Goal: Transaction & Acquisition: Book appointment/travel/reservation

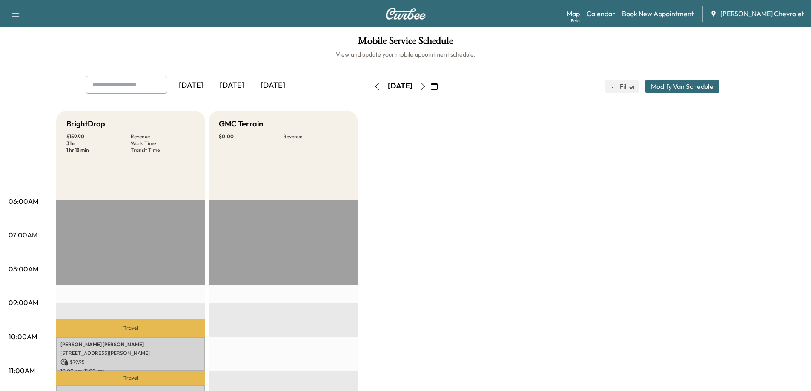
scroll to position [213, 0]
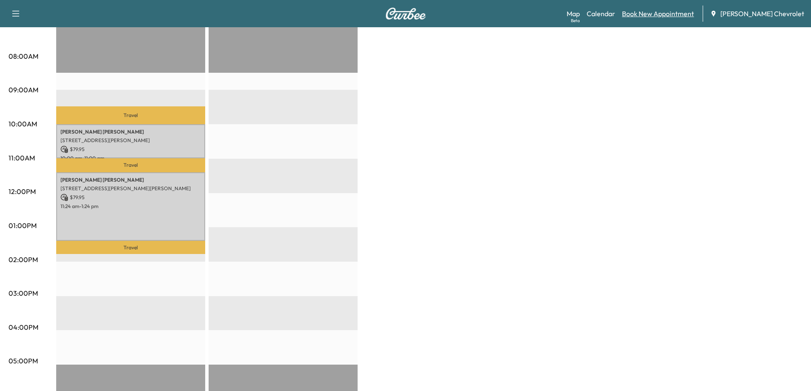
click at [687, 15] on link "Book New Appointment" at bounding box center [658, 14] width 72 height 10
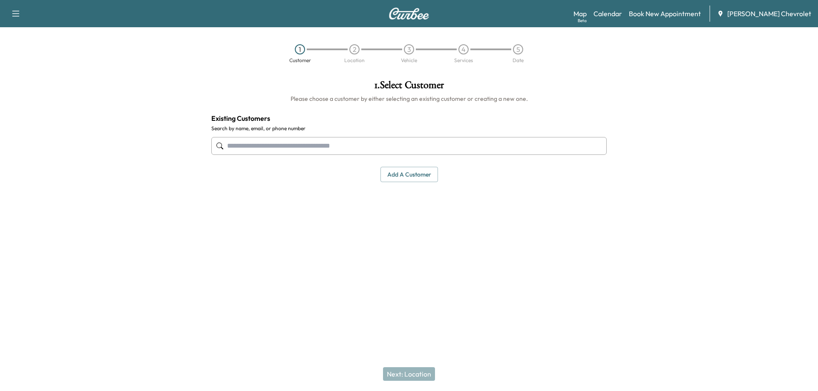
click at [364, 151] on input "text" at bounding box center [408, 146] width 395 height 18
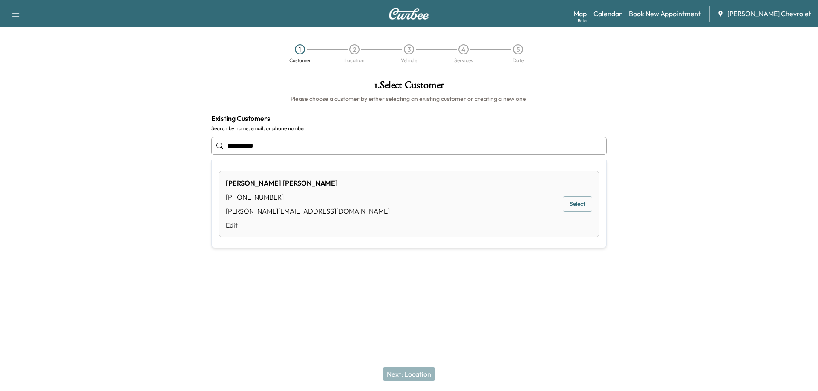
click at [573, 204] on button "Select" at bounding box center [577, 204] width 29 height 16
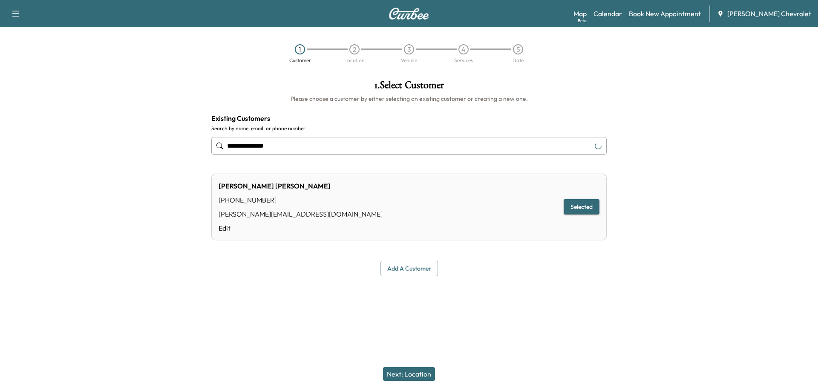
type input "**********"
click at [410, 376] on button "Next: Location" at bounding box center [409, 375] width 52 height 14
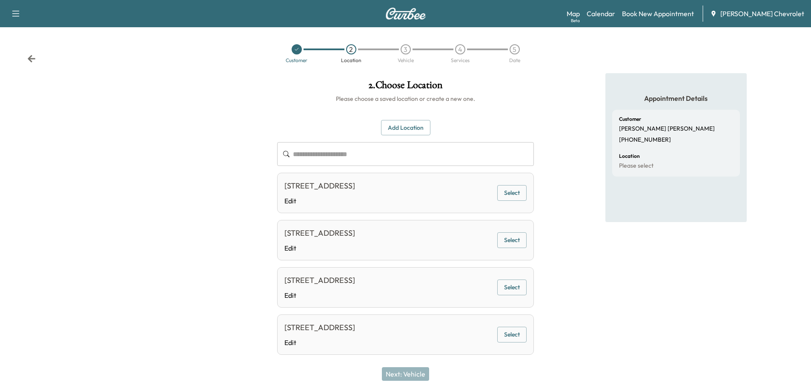
click at [347, 155] on input "text" at bounding box center [413, 154] width 241 height 24
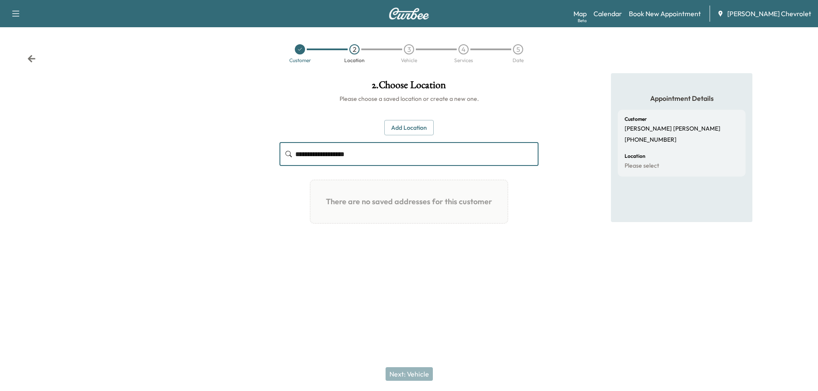
drag, startPoint x: 307, startPoint y: 154, endPoint x: 283, endPoint y: 155, distance: 23.9
click at [279, 155] on div "**********" at bounding box center [408, 154] width 259 height 24
type input "**********"
click at [410, 130] on button "Add Location" at bounding box center [408, 128] width 49 height 16
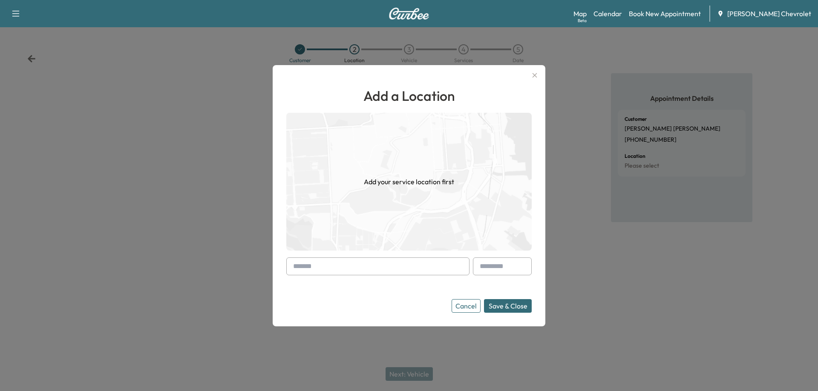
paste input "**********"
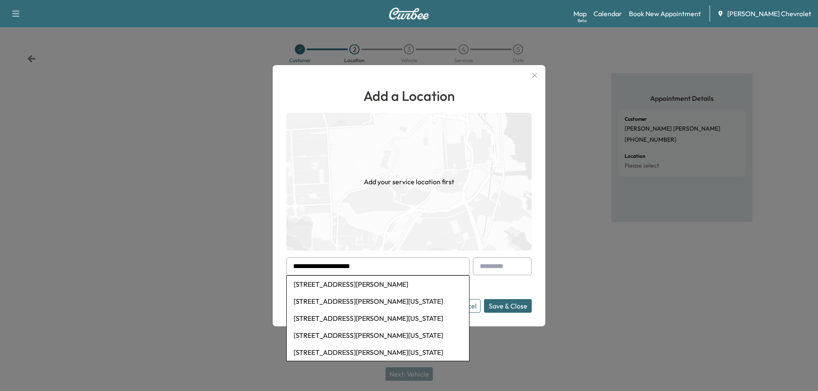
type input "**********"
drag, startPoint x: 370, startPoint y: 267, endPoint x: 252, endPoint y: 271, distance: 117.6
click at [252, 271] on div "**********" at bounding box center [409, 195] width 818 height 391
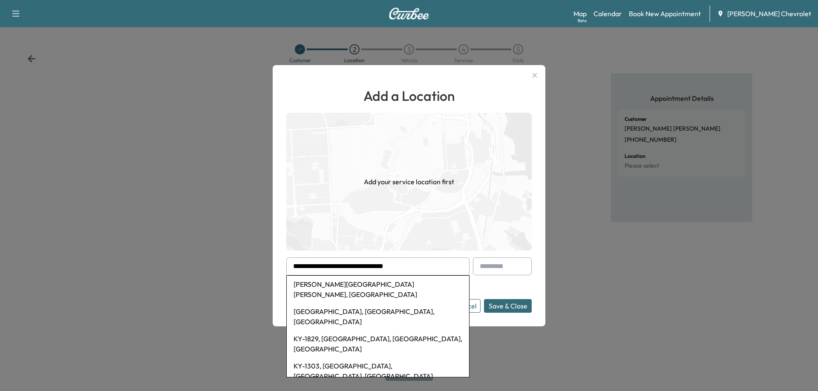
click at [353, 303] on li "[GEOGRAPHIC_DATA], [GEOGRAPHIC_DATA], [GEOGRAPHIC_DATA]" at bounding box center [378, 316] width 182 height 27
type input "**********"
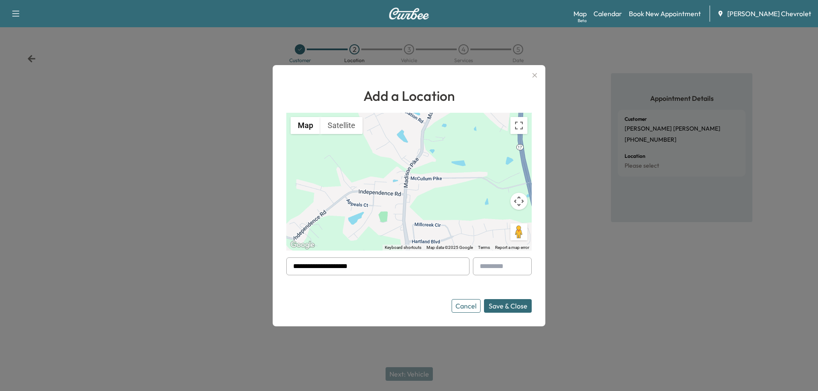
click at [505, 302] on button "Save & Close" at bounding box center [508, 306] width 48 height 14
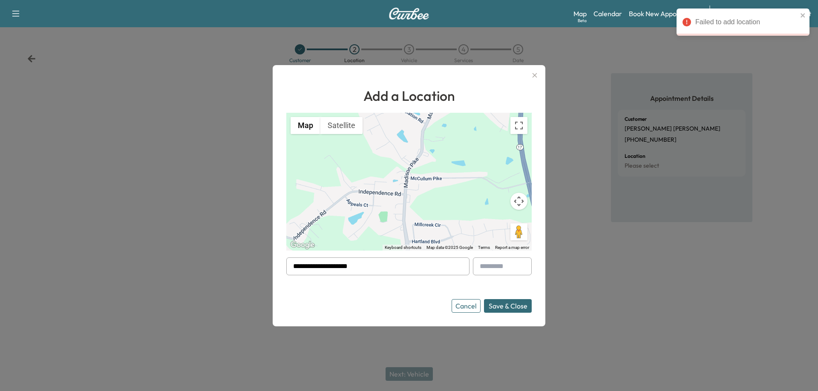
drag, startPoint x: 371, startPoint y: 270, endPoint x: 270, endPoint y: 276, distance: 101.1
click at [270, 277] on div "**********" at bounding box center [409, 195] width 818 height 391
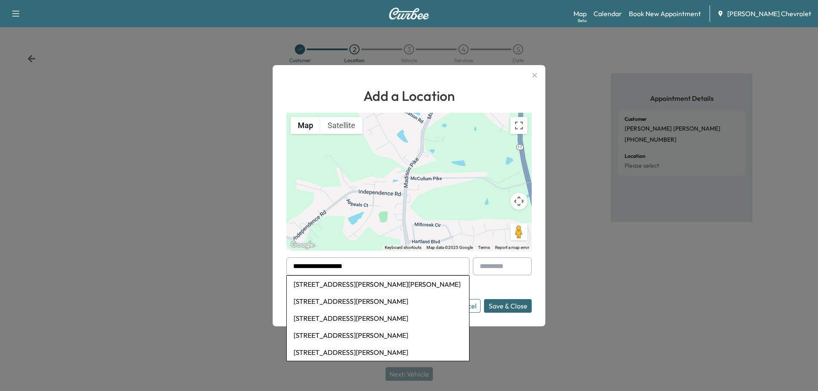
type input "**********"
drag, startPoint x: 202, startPoint y: 225, endPoint x: 206, endPoint y: 224, distance: 4.3
click at [205, 224] on div at bounding box center [409, 195] width 818 height 391
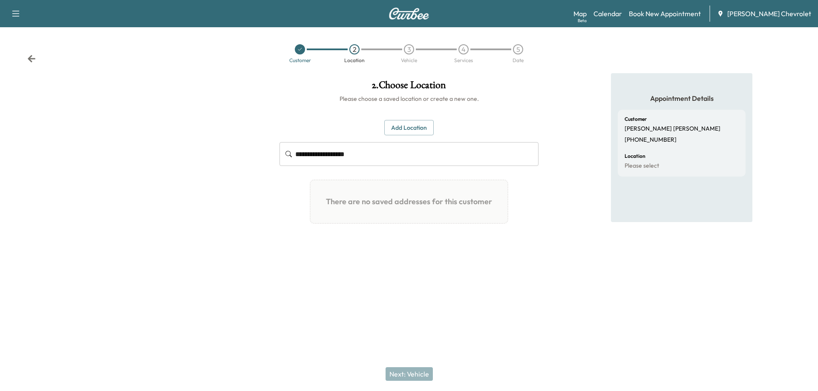
click at [419, 129] on button "Add Location" at bounding box center [408, 128] width 49 height 16
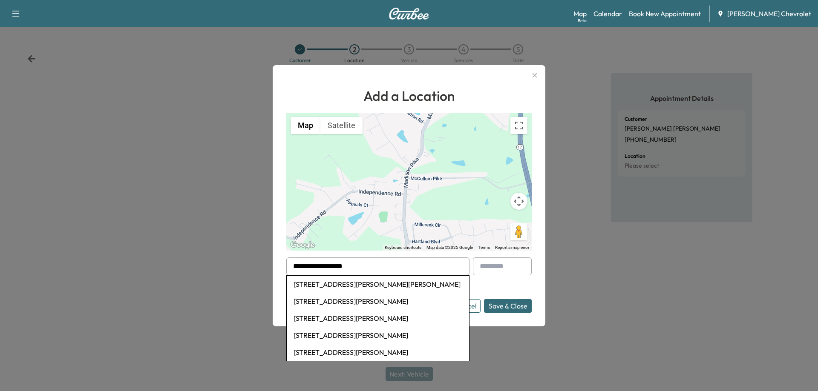
click at [515, 305] on button "Save & Close" at bounding box center [508, 306] width 48 height 14
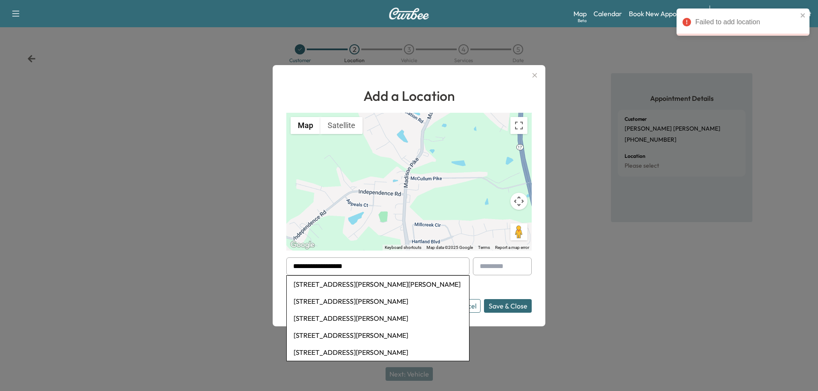
click at [533, 74] on icon "button" at bounding box center [534, 75] width 5 height 5
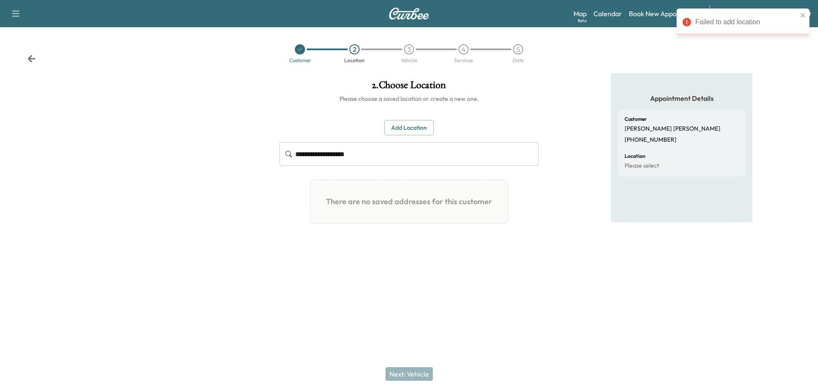
click at [301, 54] on div at bounding box center [300, 49] width 10 height 10
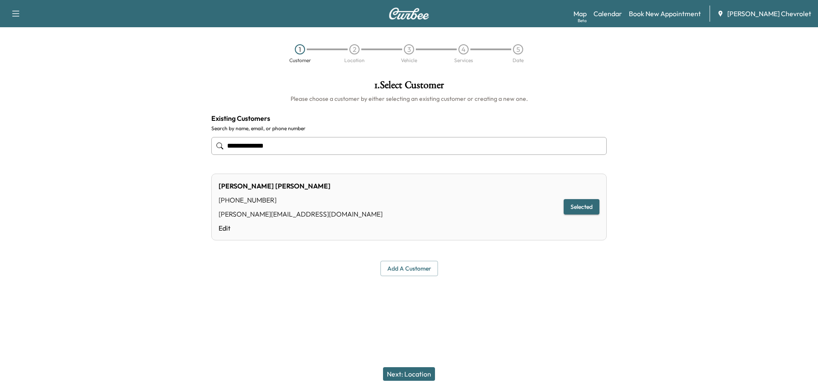
click at [414, 376] on button "Next: Location" at bounding box center [409, 375] width 52 height 14
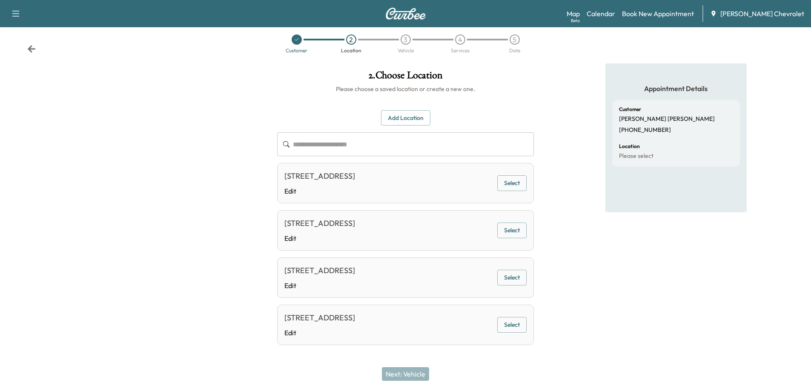
scroll to position [15, 0]
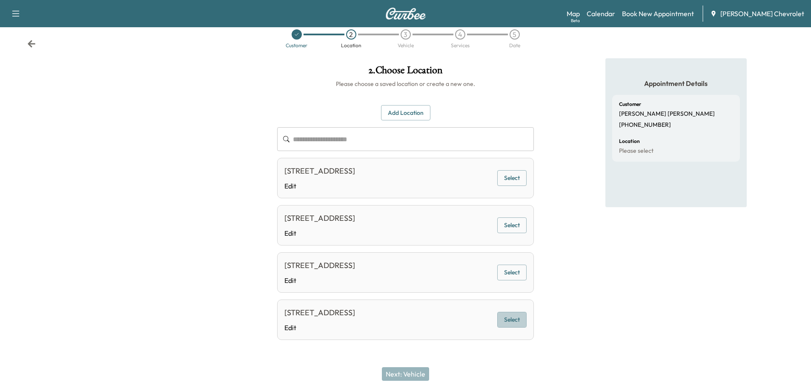
click at [511, 322] on button "Select" at bounding box center [511, 320] width 29 height 16
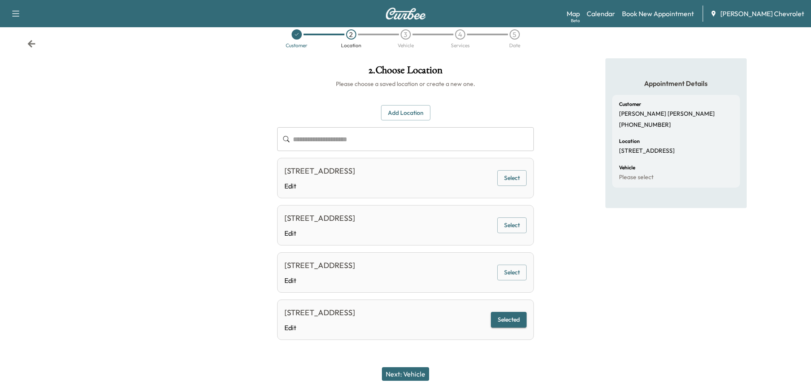
click at [420, 376] on button "Next: Vehicle" at bounding box center [405, 375] width 47 height 14
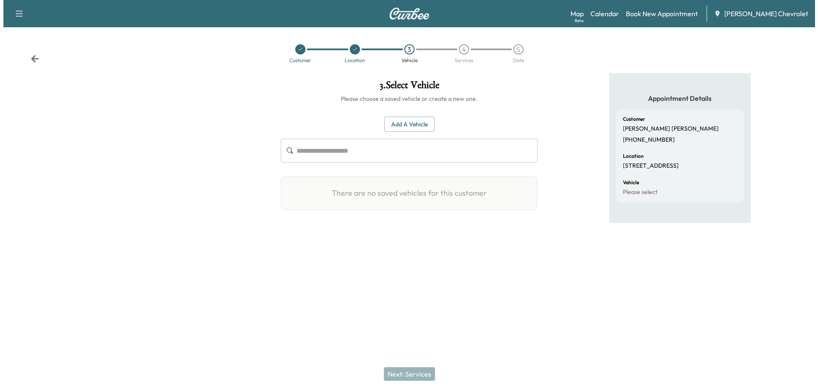
scroll to position [0, 0]
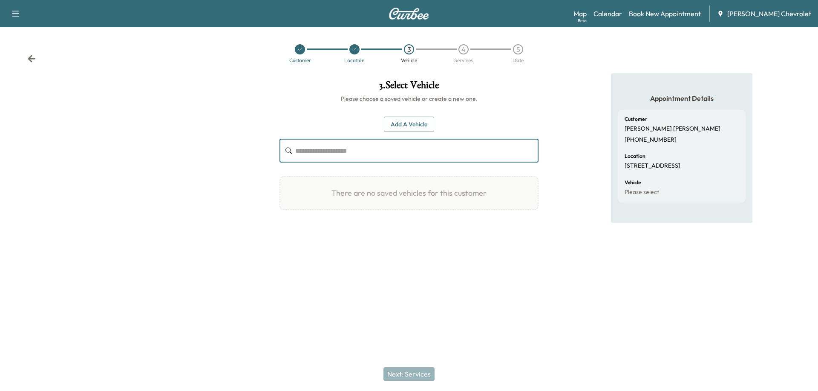
paste input "**********"
type input "**********"
click at [411, 127] on button "Add a Vehicle" at bounding box center [409, 125] width 50 height 16
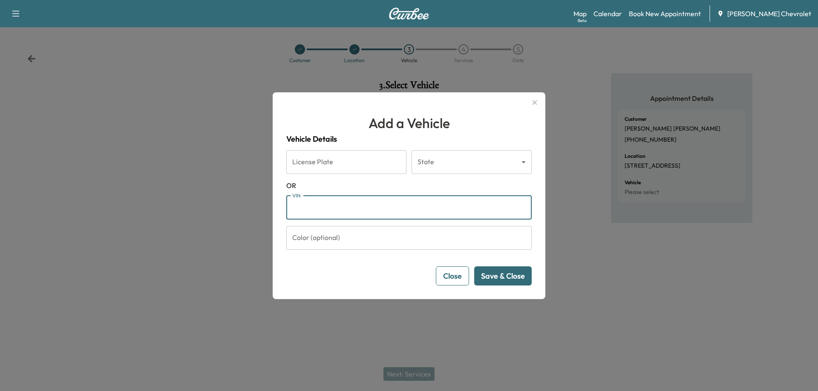
paste input "**********"
type input "**********"
click at [501, 279] on button "Save & Close" at bounding box center [502, 276] width 57 height 19
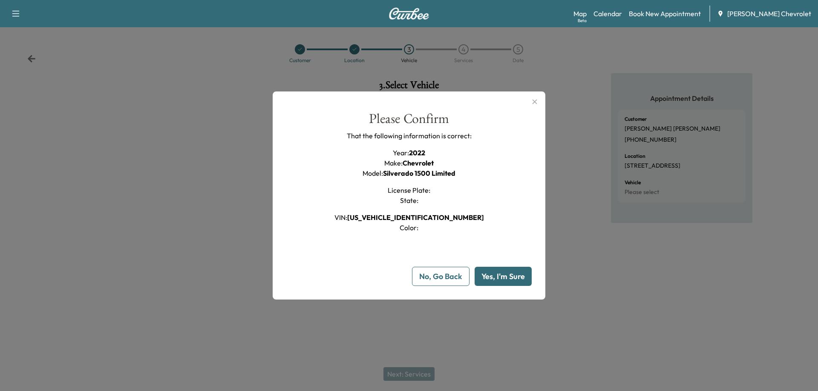
click at [498, 279] on button "Yes, I'm Sure" at bounding box center [502, 276] width 57 height 19
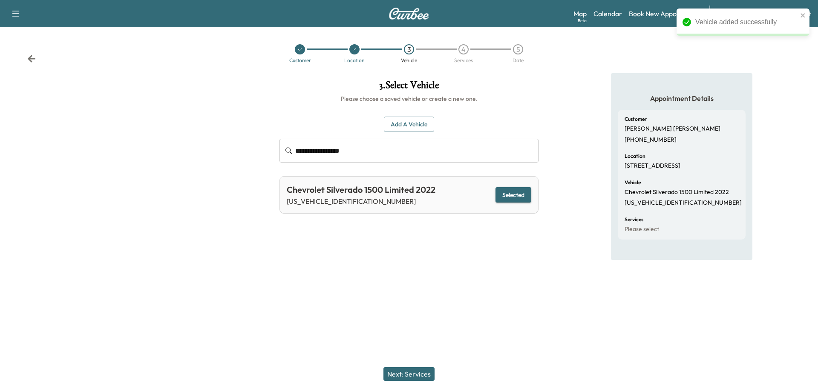
click at [407, 373] on button "Next: Services" at bounding box center [408, 375] width 51 height 14
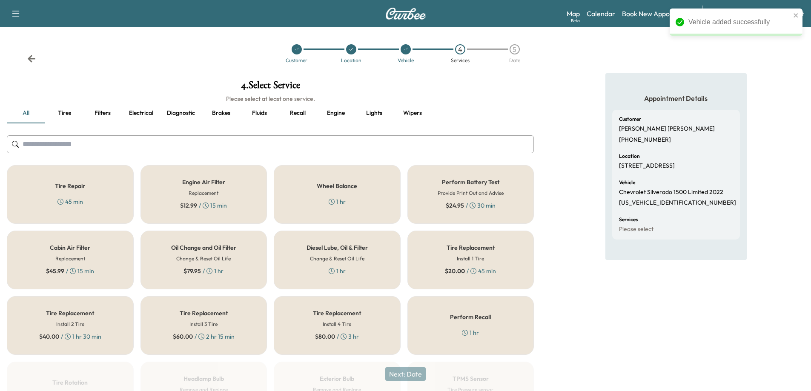
click at [224, 271] on div "$ 79.95 / 1 hr" at bounding box center [204, 271] width 40 height 9
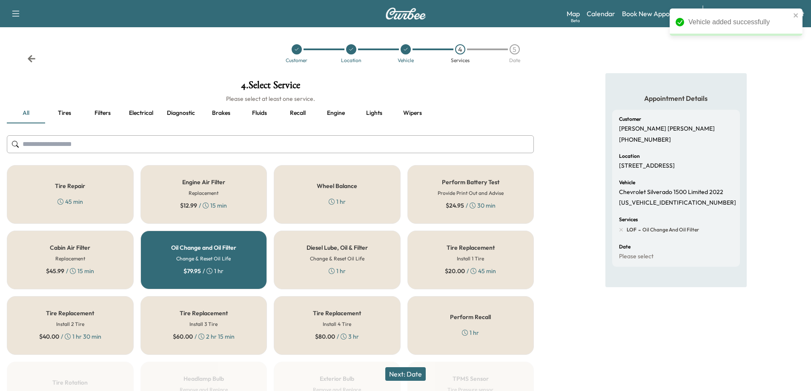
drag, startPoint x: 414, startPoint y: 377, endPoint x: 415, endPoint y: 318, distance: 59.2
click at [415, 319] on div "4 . Select Service Please select at least one service. all Tires Filters Electr…" at bounding box center [270, 279] width 541 height 412
click at [400, 293] on div "Tire Repair 45 min Engine Air Filter Replacement $ 12.99 / 15 min Wheel Balance…" at bounding box center [270, 321] width 527 height 313
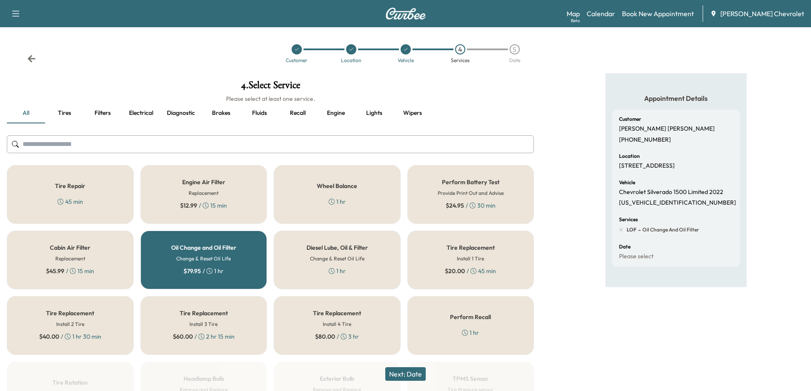
drag, startPoint x: 498, startPoint y: 337, endPoint x: 504, endPoint y: 331, distance: 7.8
click at [498, 335] on div "Perform Recall 1 hr" at bounding box center [471, 325] width 127 height 59
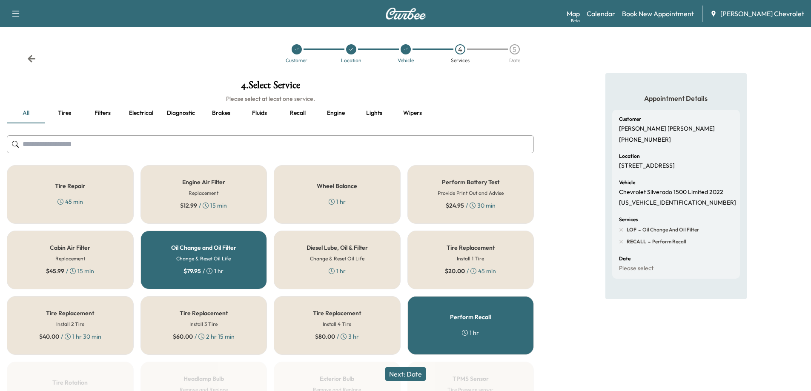
click at [407, 376] on button "Next: Date" at bounding box center [405, 375] width 40 height 14
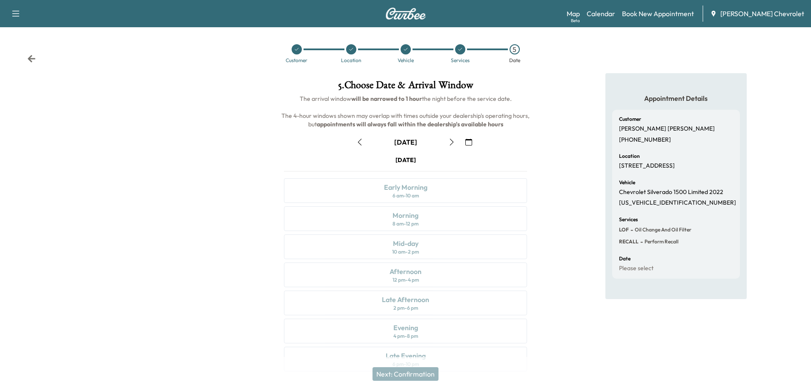
click at [451, 142] on icon "button" at bounding box center [451, 142] width 7 height 7
click at [434, 279] on div "Afternoon 12 pm - 4 pm" at bounding box center [405, 275] width 243 height 25
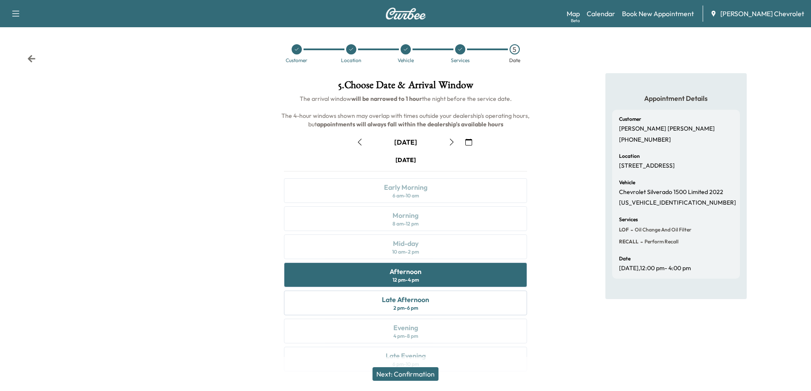
click at [423, 377] on button "Next: Confirmation" at bounding box center [406, 375] width 66 height 14
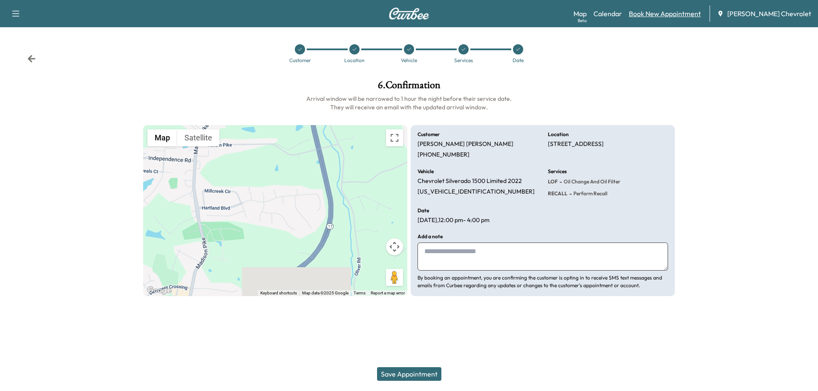
click at [675, 16] on link "Book New Appointment" at bounding box center [665, 14] width 72 height 10
click at [695, 17] on link "Book New Appointment" at bounding box center [665, 14] width 72 height 10
click at [661, 13] on link "Book New Appointment" at bounding box center [665, 14] width 72 height 10
click at [30, 61] on icon at bounding box center [32, 58] width 8 height 7
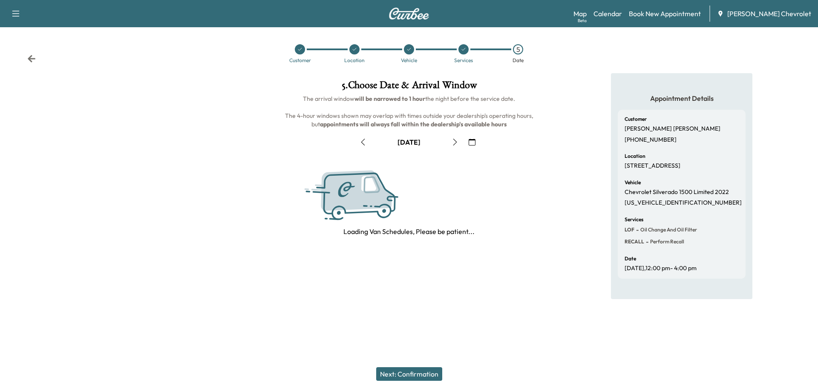
click at [30, 61] on icon at bounding box center [32, 58] width 8 height 7
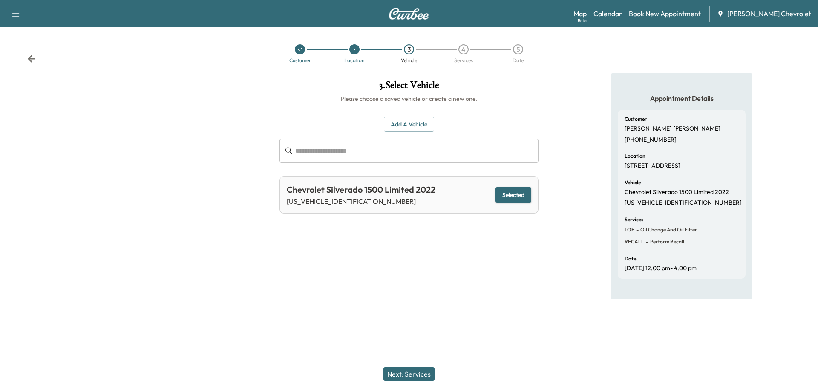
click at [30, 61] on icon at bounding box center [32, 58] width 8 height 7
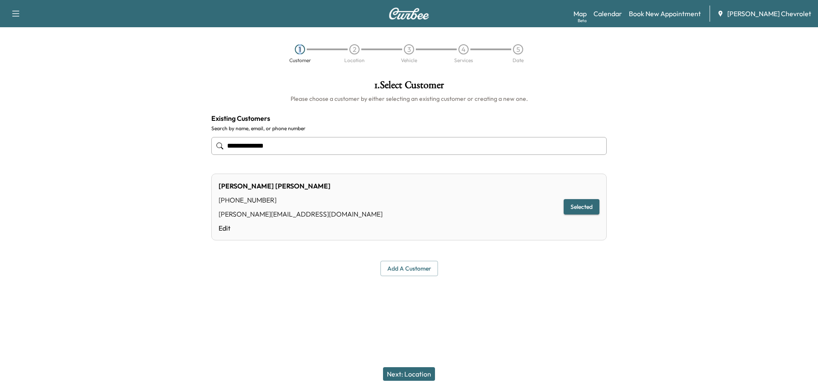
click at [30, 61] on div "1 Customer 2 Location 3 Vehicle 4 Services 5 Date" at bounding box center [409, 53] width 818 height 39
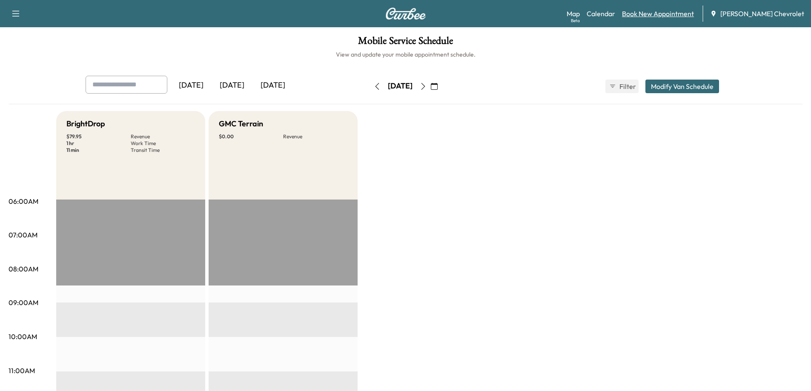
click at [661, 15] on link "Book New Appointment" at bounding box center [658, 14] width 72 height 10
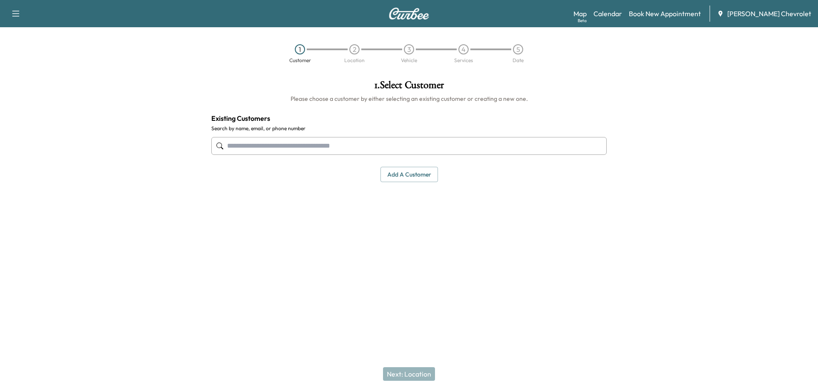
paste input "**********"
type input "**********"
drag, startPoint x: 305, startPoint y: 146, endPoint x: 183, endPoint y: 152, distance: 122.3
click at [184, 153] on div "**********" at bounding box center [409, 171] width 818 height 196
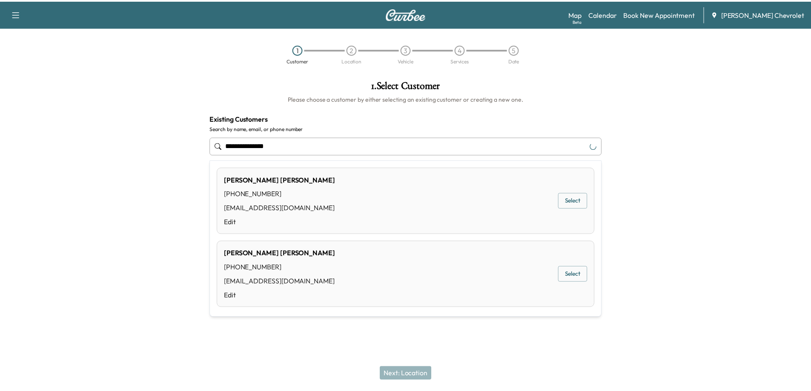
scroll to position [4, 0]
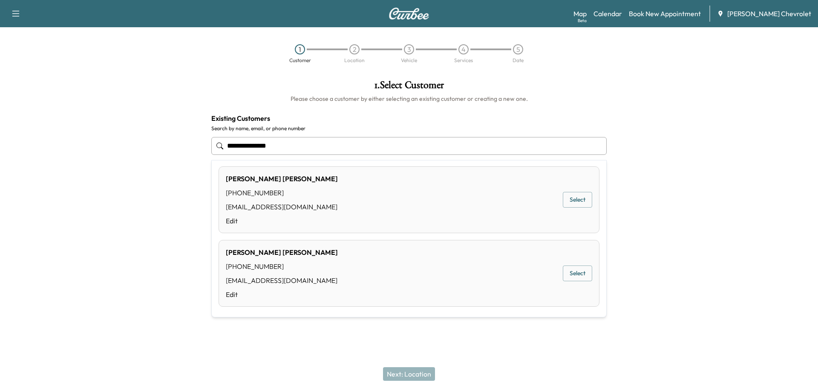
click at [570, 275] on button "Select" at bounding box center [577, 274] width 29 height 16
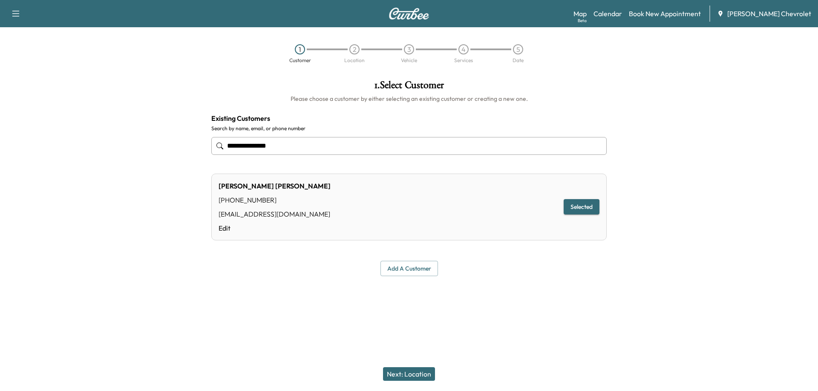
type input "**********"
click at [415, 373] on button "Next: Location" at bounding box center [409, 375] width 52 height 14
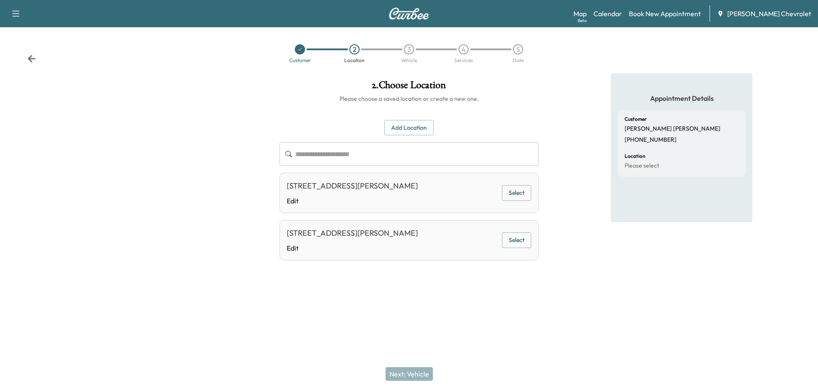
click at [516, 201] on button "Select" at bounding box center [516, 193] width 29 height 16
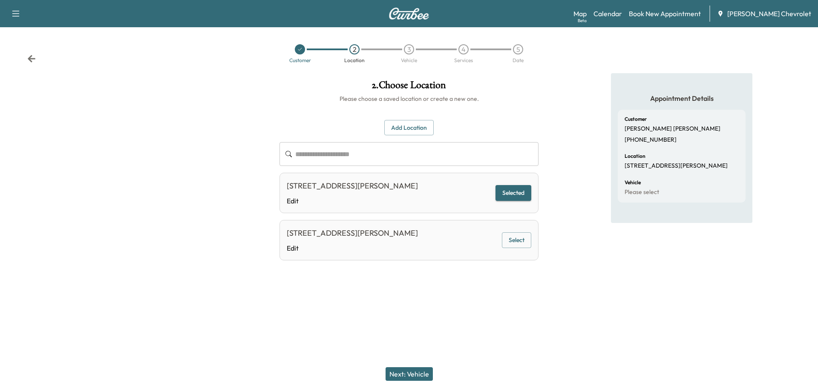
click at [414, 376] on button "Next: Vehicle" at bounding box center [408, 375] width 47 height 14
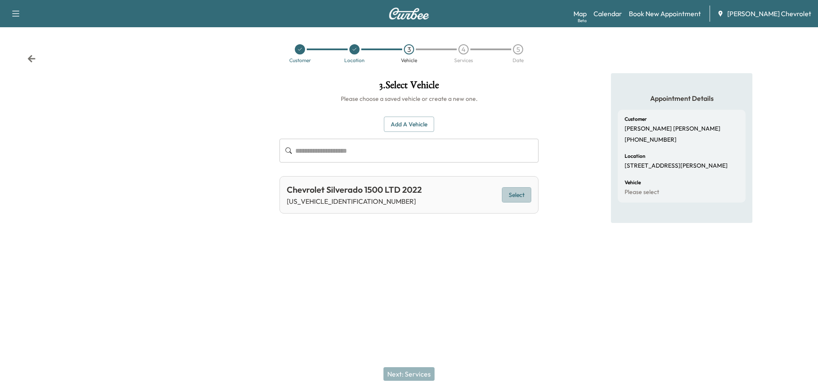
click at [514, 195] on button "Select" at bounding box center [516, 195] width 29 height 16
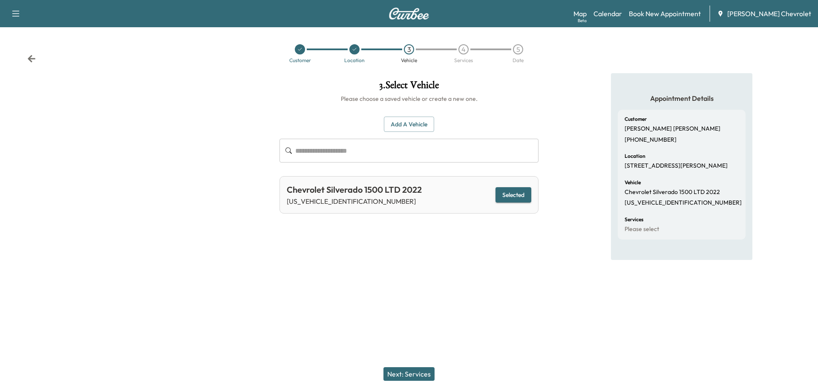
click at [411, 376] on button "Next: Services" at bounding box center [408, 375] width 51 height 14
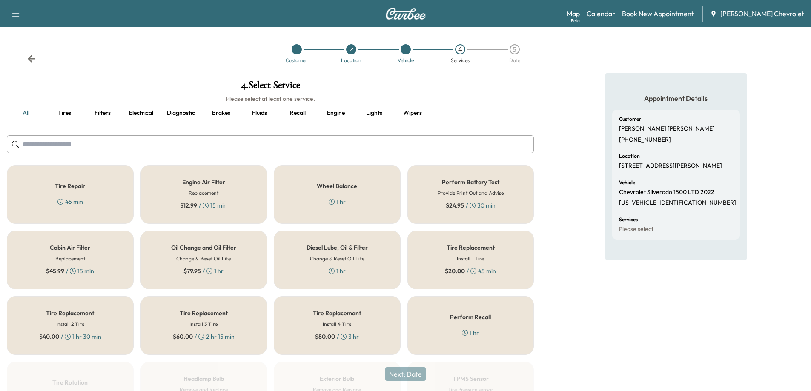
click at [192, 263] on div "Oil Change and Oil Filter Change & Reset Oil Life $ 79.95 / 1 hr" at bounding box center [204, 260] width 127 height 59
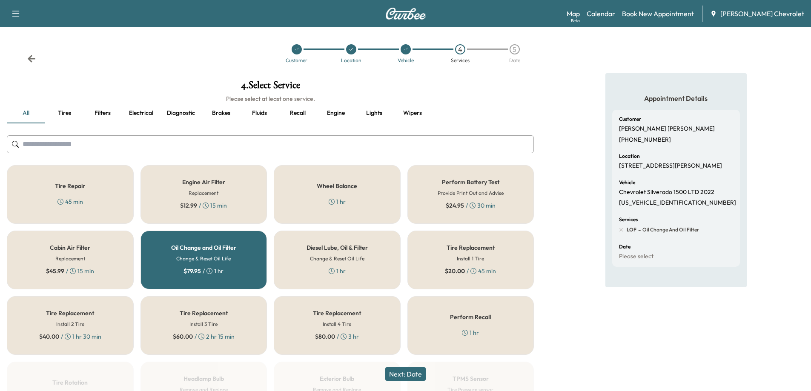
click at [472, 322] on div "Perform Recall 1 hr" at bounding box center [471, 325] width 127 height 59
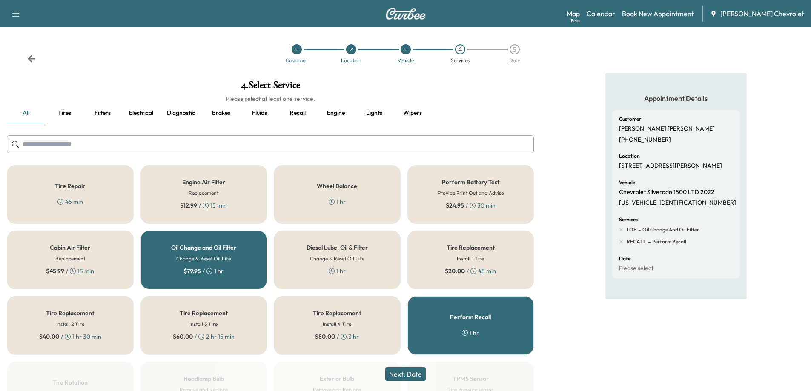
click at [402, 376] on button "Next: Date" at bounding box center [405, 375] width 40 height 14
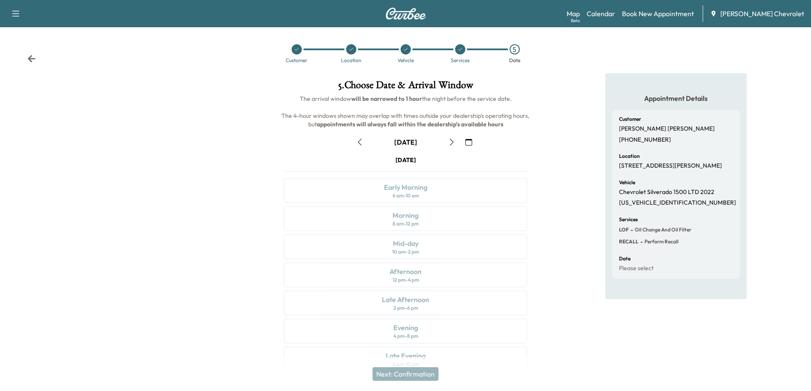
click at [452, 145] on icon "button" at bounding box center [451, 142] width 7 height 7
click at [419, 284] on div "Afternoon 12 pm - 4 pm" at bounding box center [405, 275] width 243 height 25
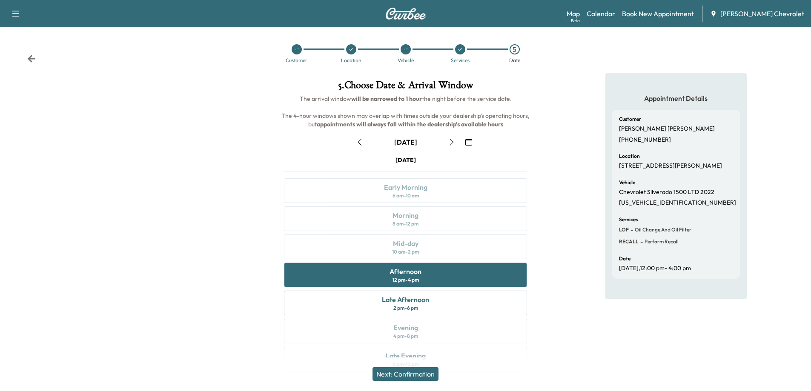
click at [415, 378] on button "Next: Confirmation" at bounding box center [406, 375] width 66 height 14
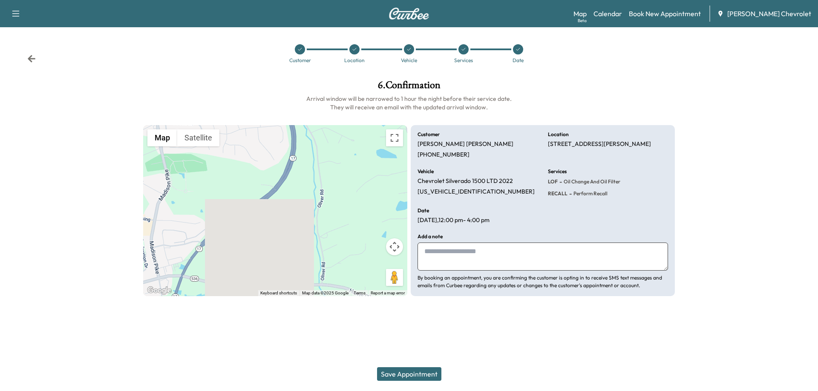
click at [488, 254] on textarea at bounding box center [542, 257] width 250 height 28
type textarea "*"
paste textarea "**********"
type textarea "**********"
click at [410, 372] on button "Save Appointment" at bounding box center [409, 375] width 64 height 14
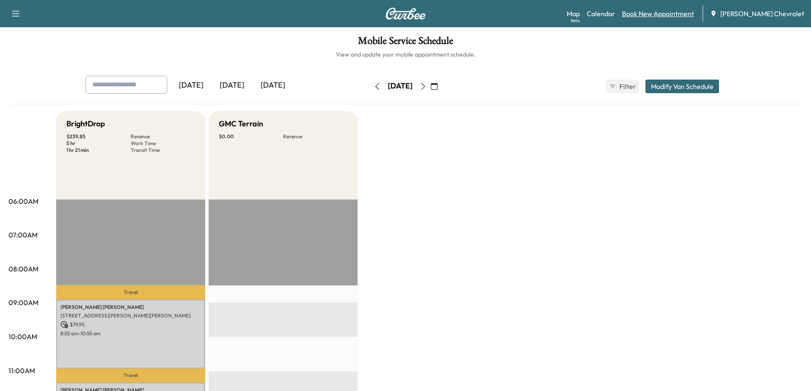
click at [672, 16] on link "Book New Appointment" at bounding box center [658, 14] width 72 height 10
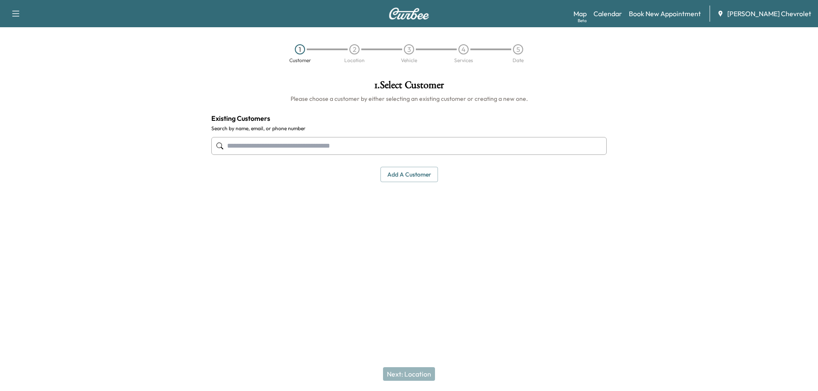
click at [416, 146] on input "text" at bounding box center [408, 146] width 395 height 18
click at [428, 143] on input "text" at bounding box center [408, 146] width 395 height 18
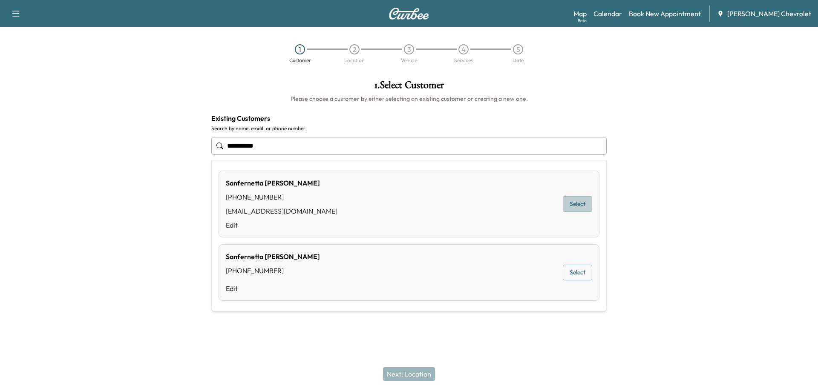
click at [590, 206] on button "Select" at bounding box center [577, 204] width 29 height 16
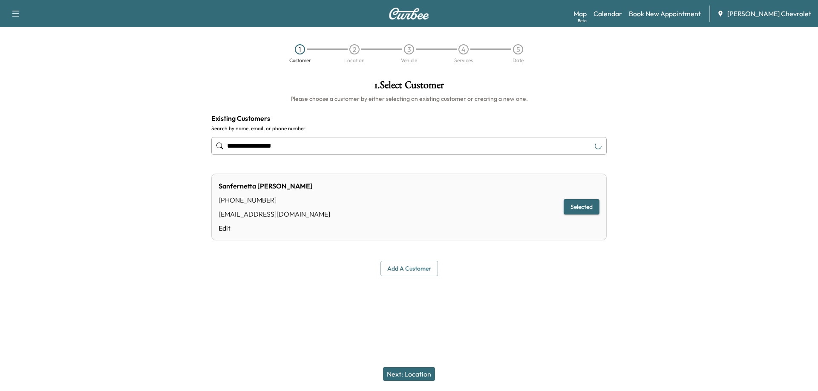
type input "**********"
click at [415, 373] on button "Next: Location" at bounding box center [409, 375] width 52 height 14
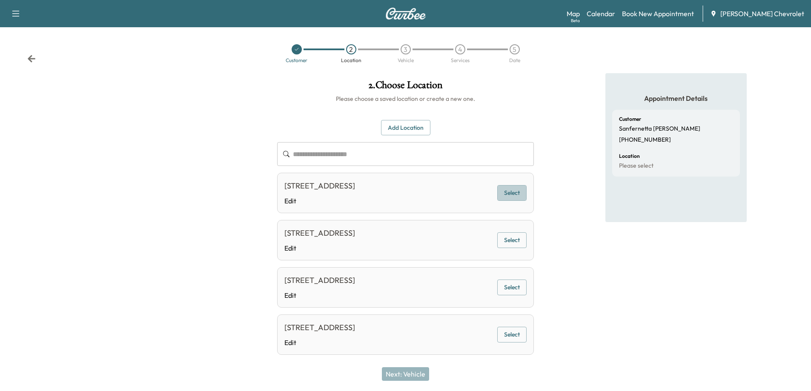
click at [513, 198] on button "Select" at bounding box center [511, 193] width 29 height 16
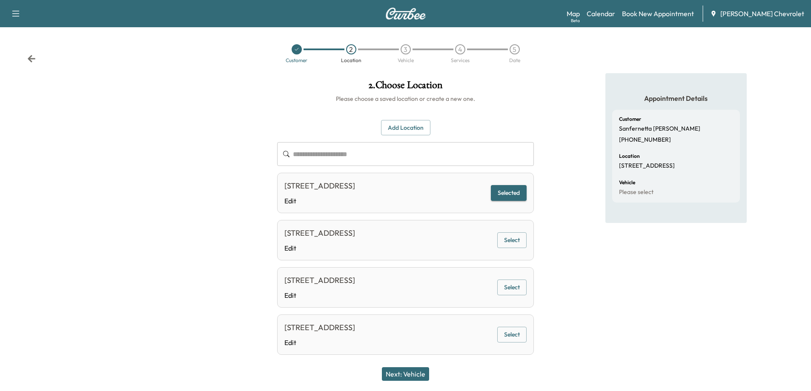
click at [416, 373] on button "Next: Vehicle" at bounding box center [405, 375] width 47 height 14
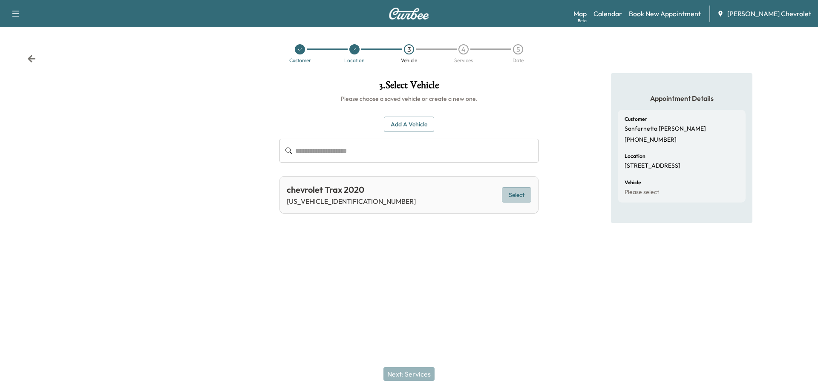
click at [523, 200] on button "Select" at bounding box center [516, 195] width 29 height 16
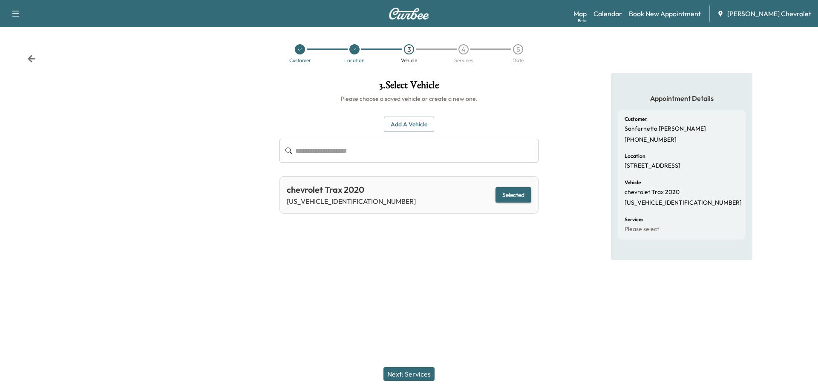
click at [414, 375] on button "Next: Services" at bounding box center [408, 375] width 51 height 14
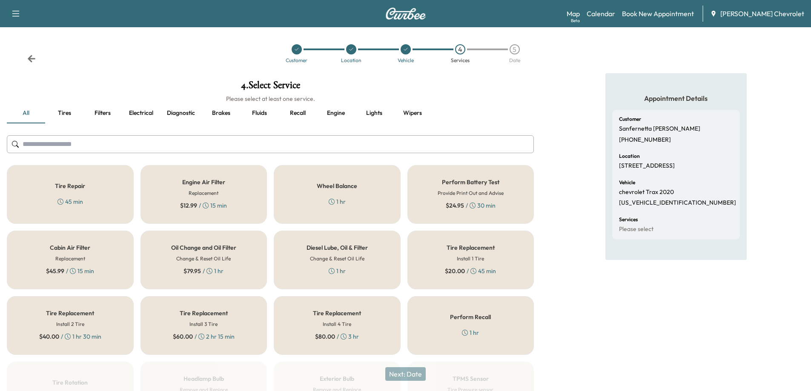
click at [237, 268] on div "Oil Change and Oil Filter Change & Reset Oil Life $ 79.95 / 1 hr" at bounding box center [204, 260] width 127 height 59
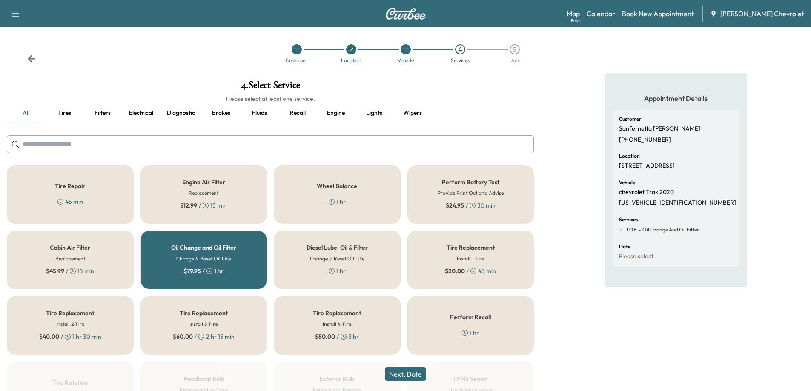
click at [409, 371] on button "Next: Date" at bounding box center [405, 375] width 40 height 14
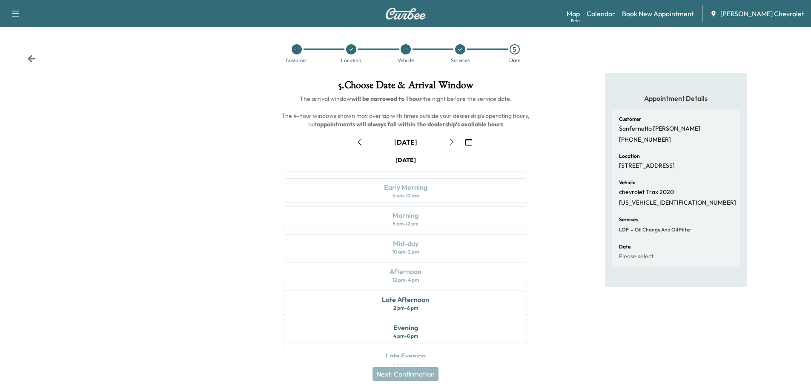
click at [453, 141] on icon "button" at bounding box center [451, 142] width 7 height 7
click at [437, 277] on div "Afternoon 12 pm - 4 pm" at bounding box center [405, 275] width 243 height 25
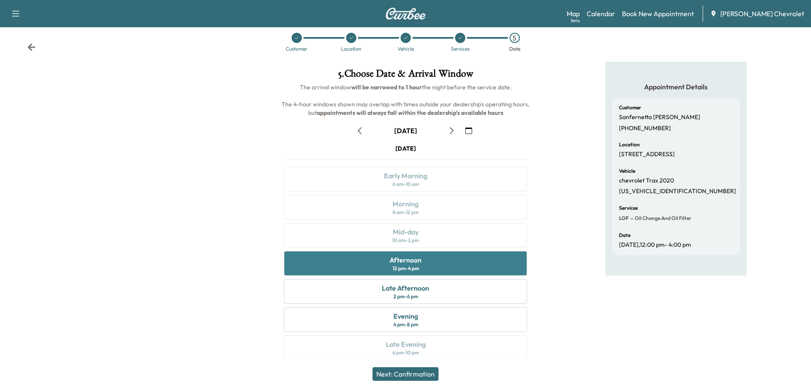
scroll to position [18, 0]
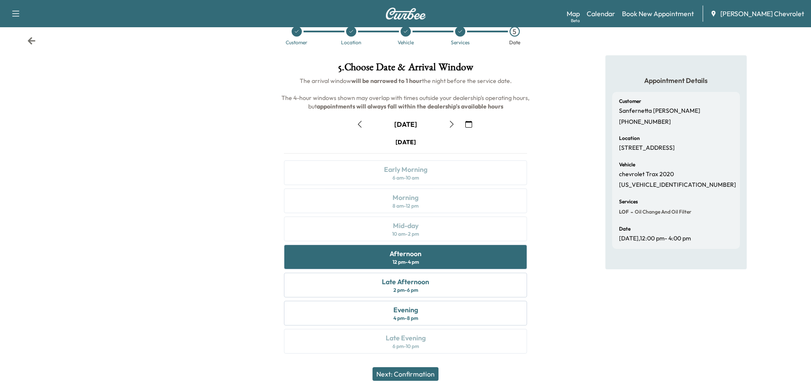
click at [419, 373] on button "Next: Confirmation" at bounding box center [406, 375] width 66 height 14
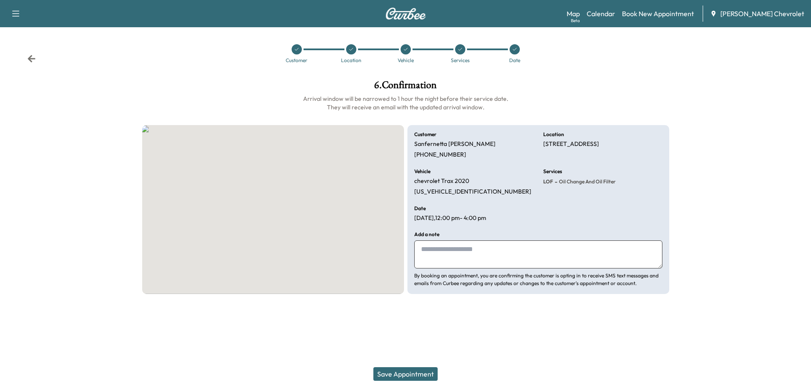
scroll to position [0, 0]
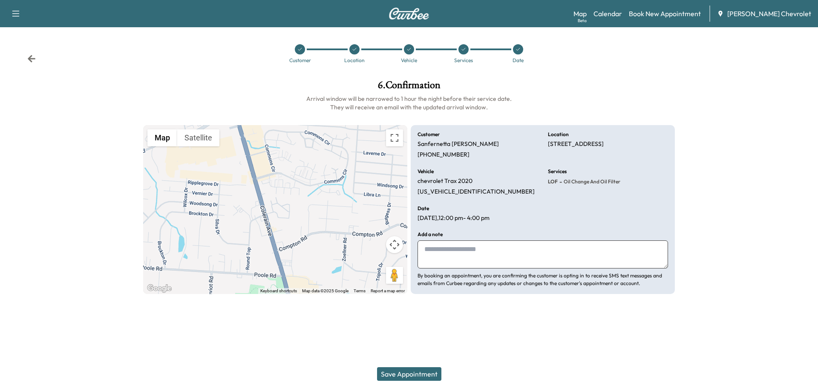
click at [481, 254] on textarea at bounding box center [542, 255] width 250 height 28
click at [464, 248] on textarea at bounding box center [542, 255] width 250 height 28
click at [395, 376] on button "Save Appointment" at bounding box center [409, 375] width 64 height 14
